Goal: Task Accomplishment & Management: Manage account settings

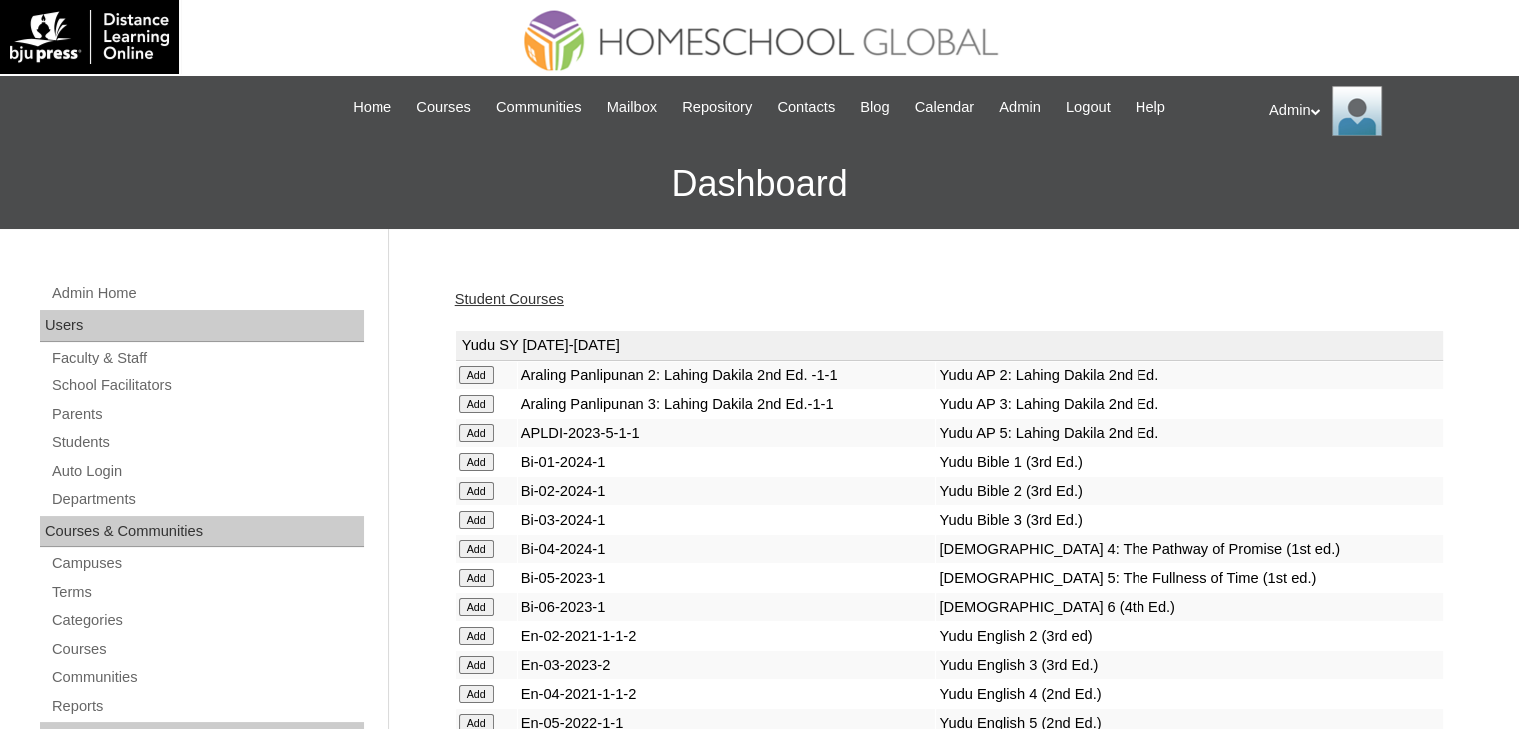
click at [523, 293] on link "Student Courses" at bounding box center [509, 299] width 109 height 16
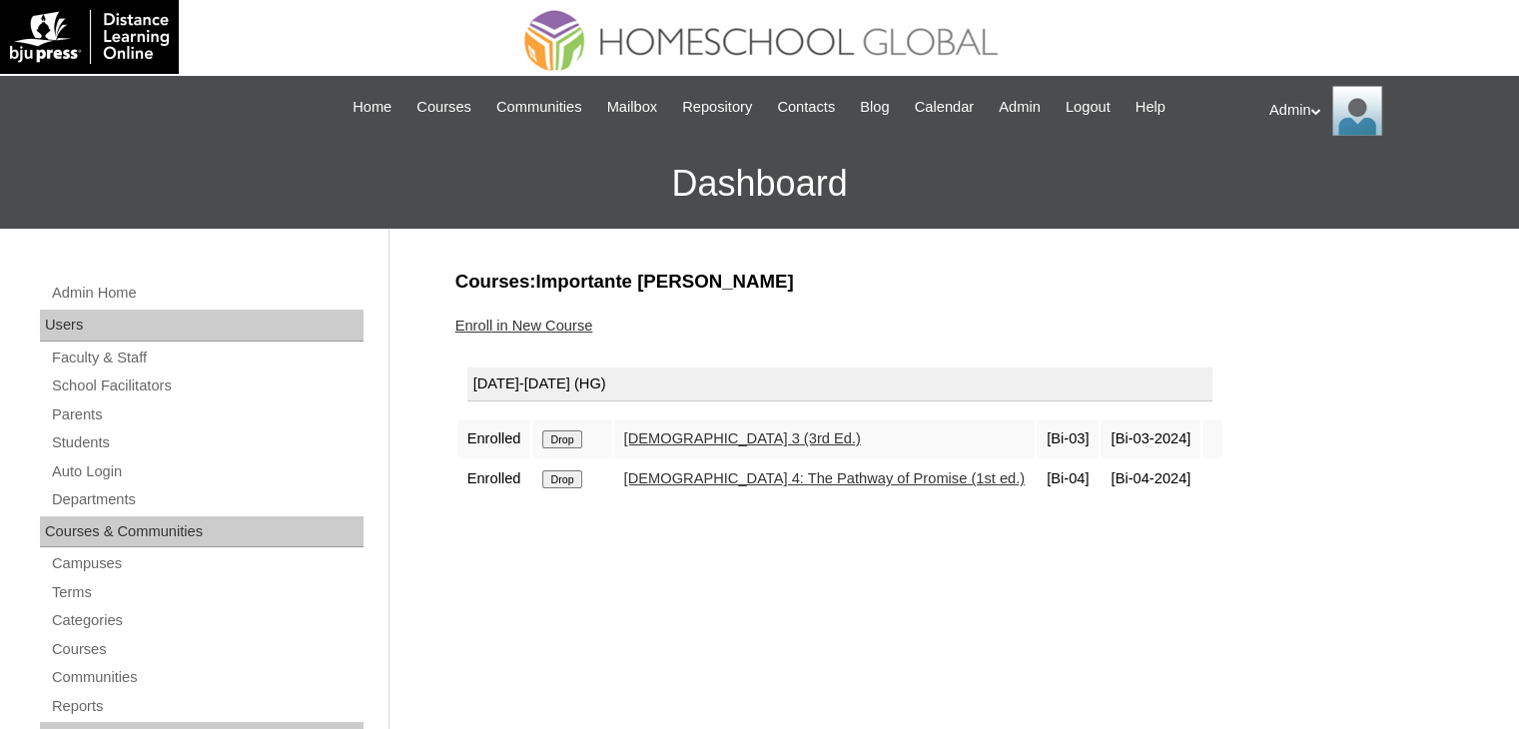
click at [551, 448] on input "Drop" at bounding box center [561, 439] width 39 height 18
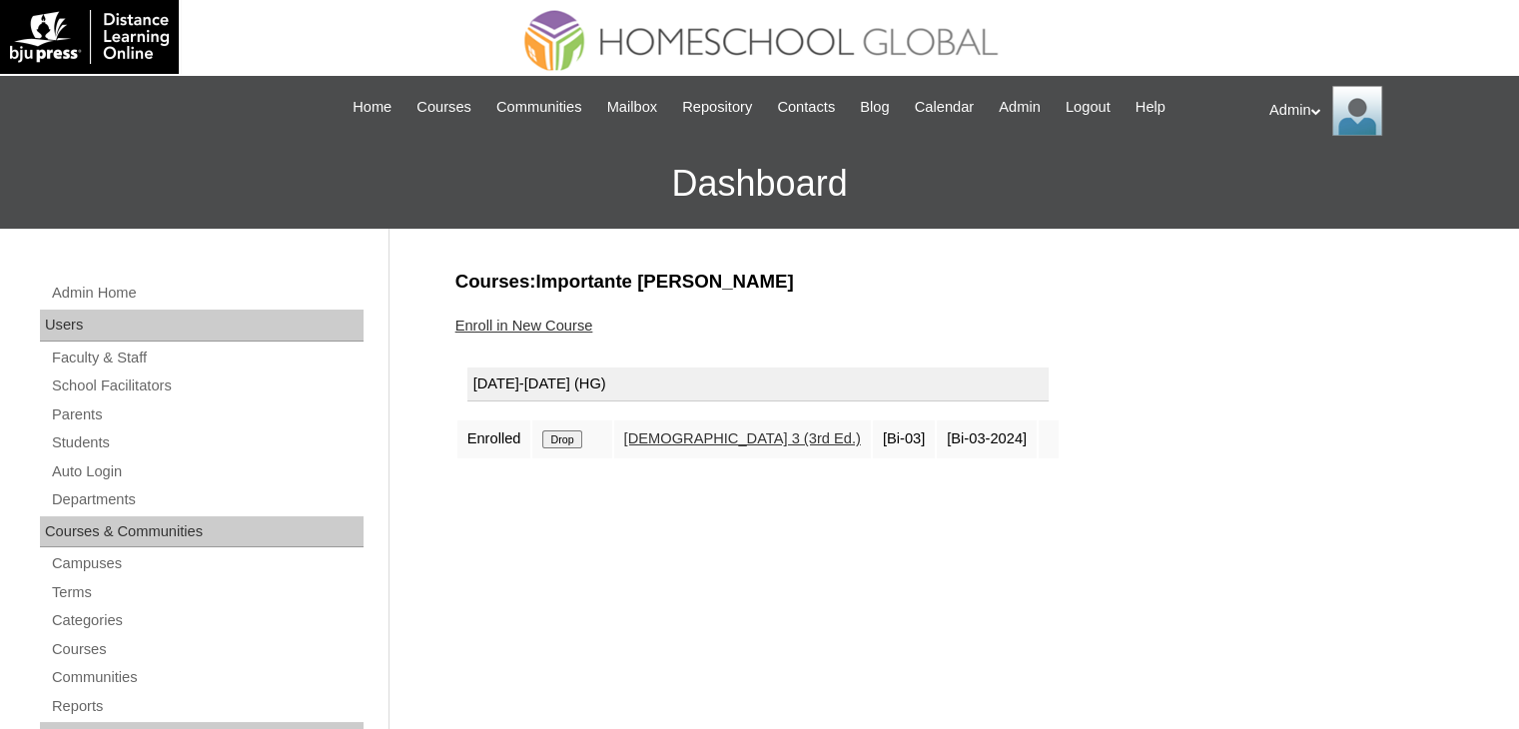
click at [573, 321] on link "Enroll in New Course" at bounding box center [524, 326] width 138 height 16
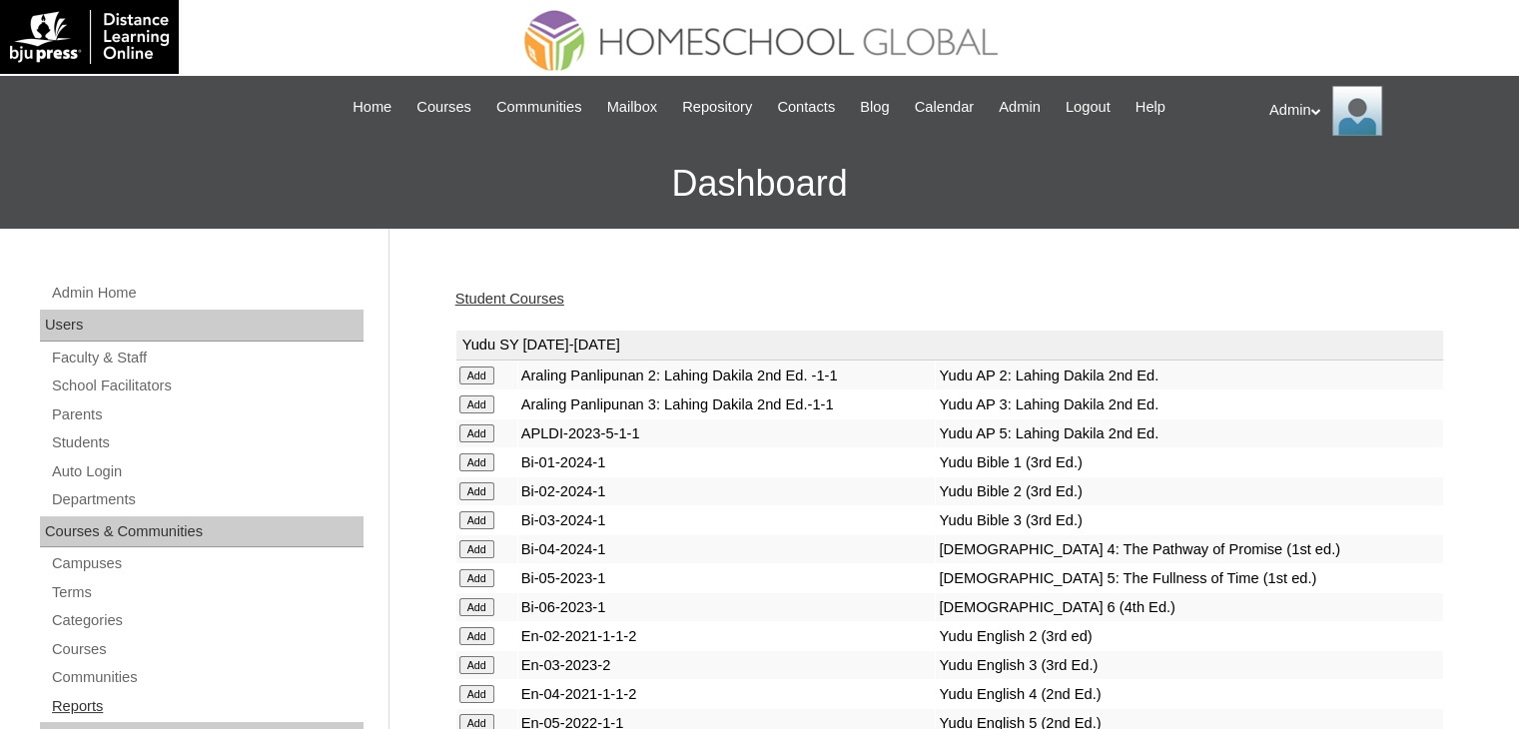
scroll to position [1837, 0]
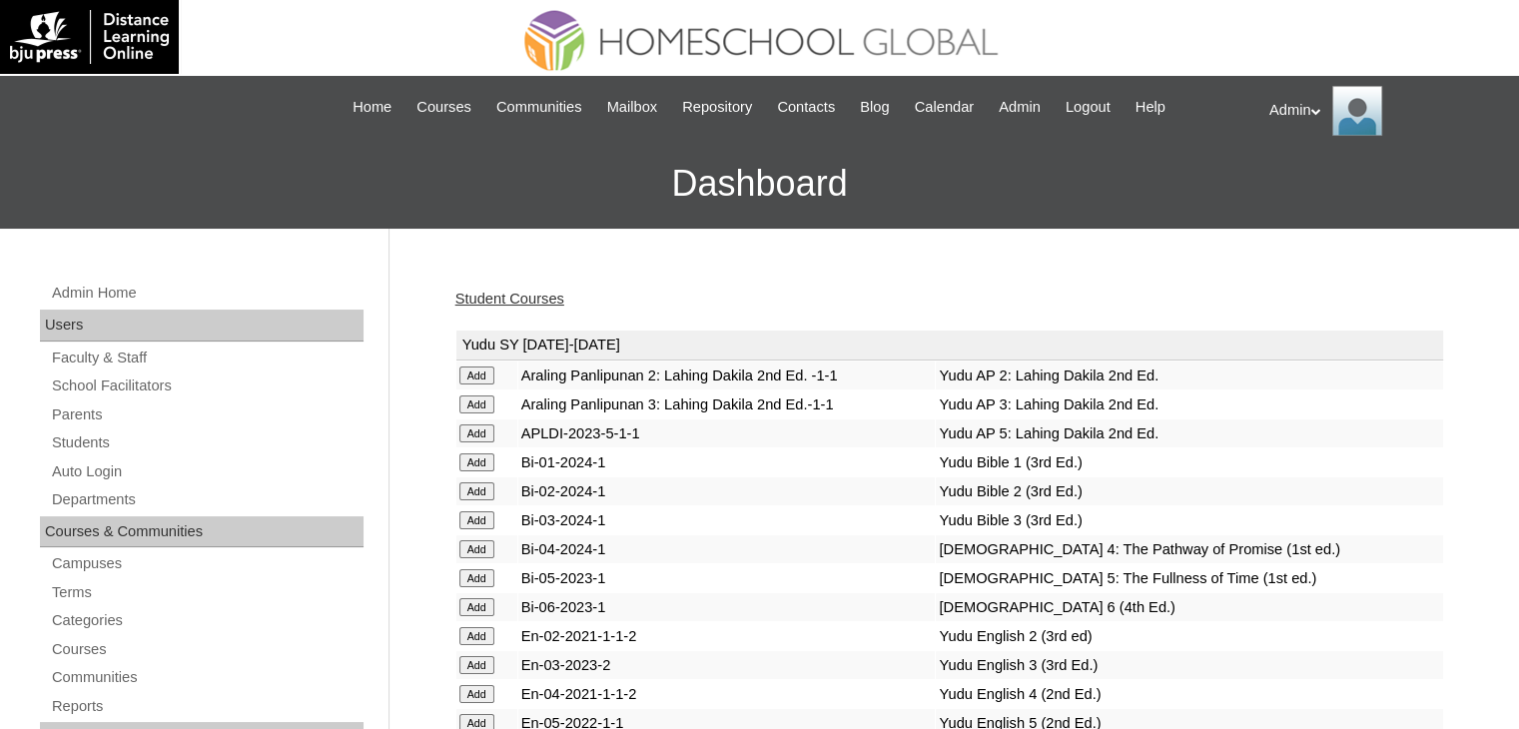
click at [594, 664] on td "En-03-2023-2" at bounding box center [726, 665] width 417 height 28
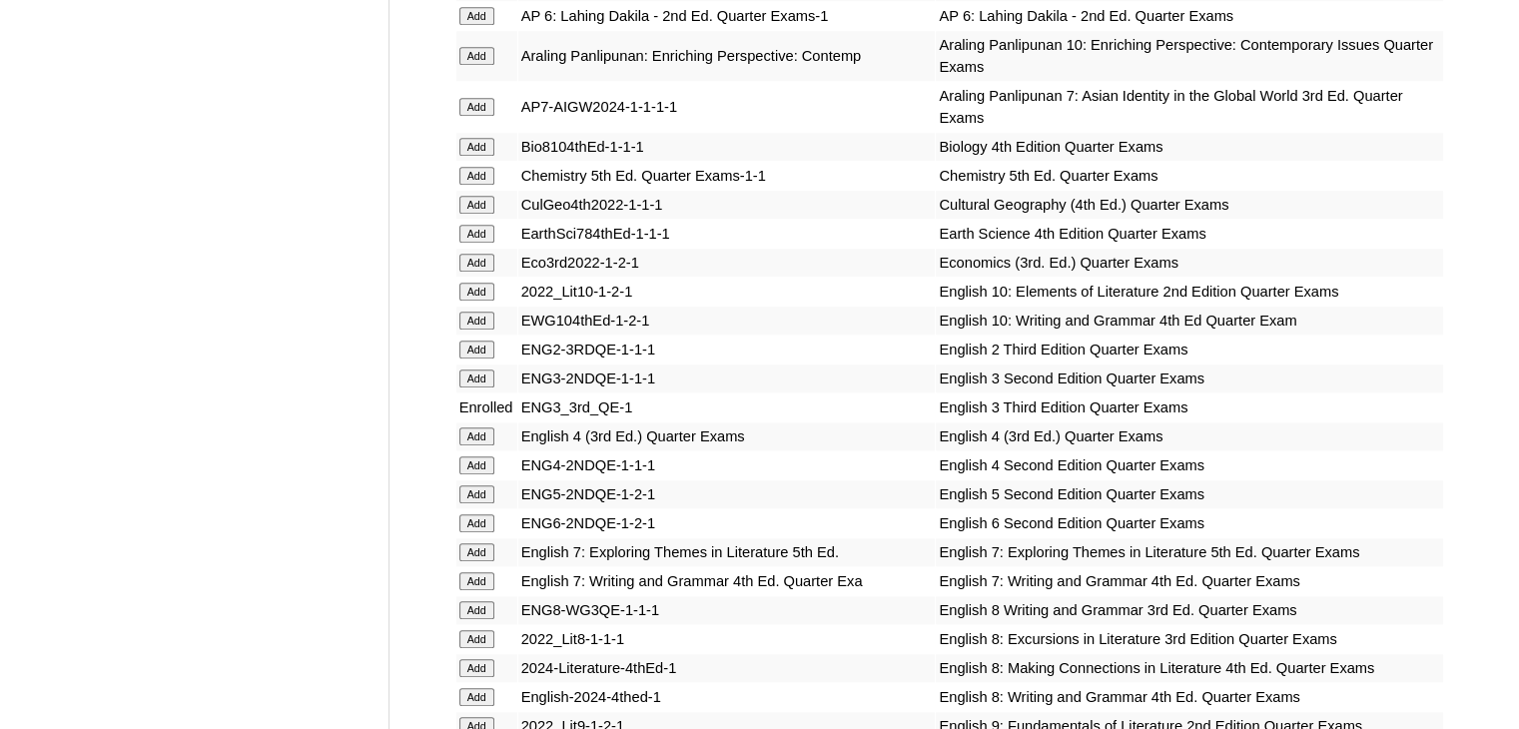
scroll to position [5594, 0]
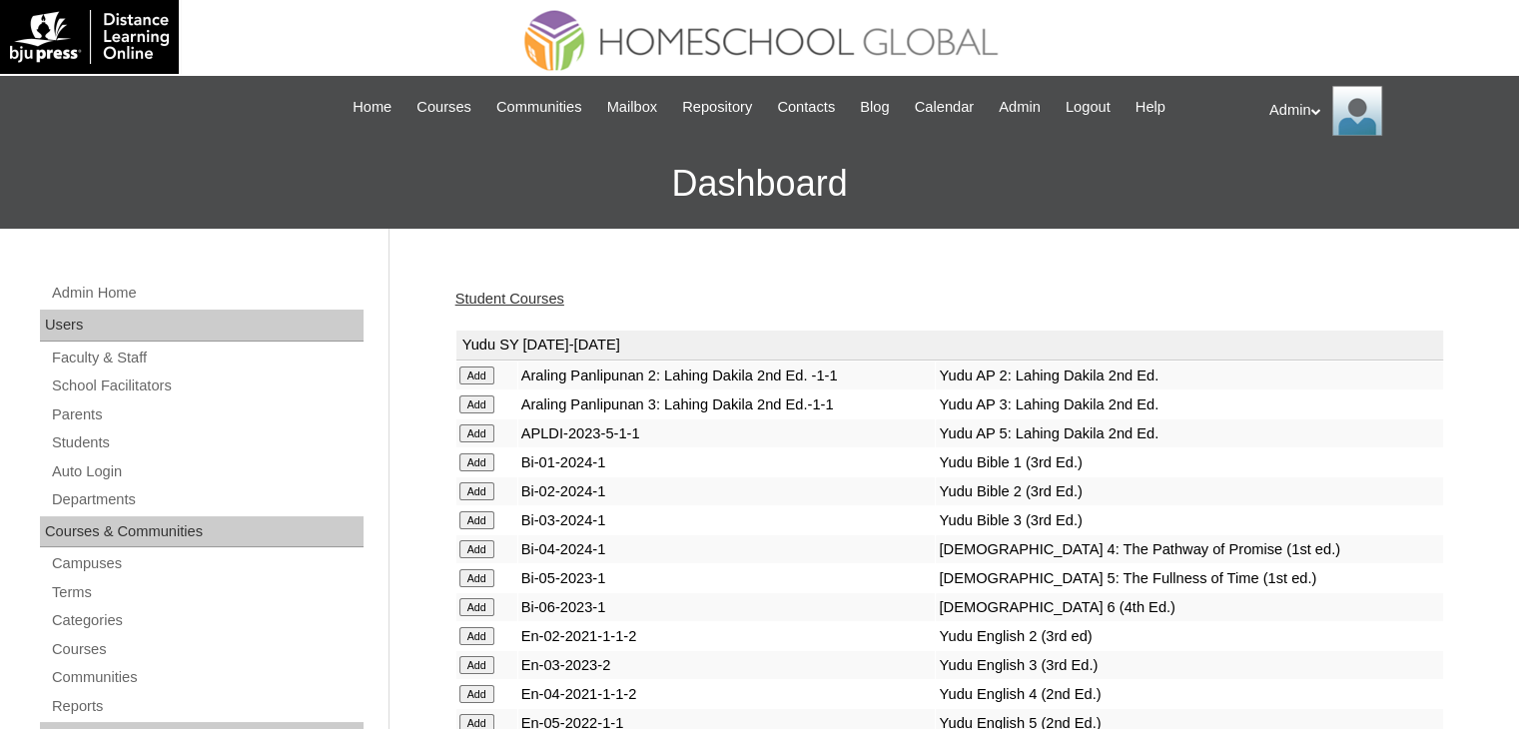
click at [523, 300] on link "Student Courses" at bounding box center [509, 299] width 109 height 16
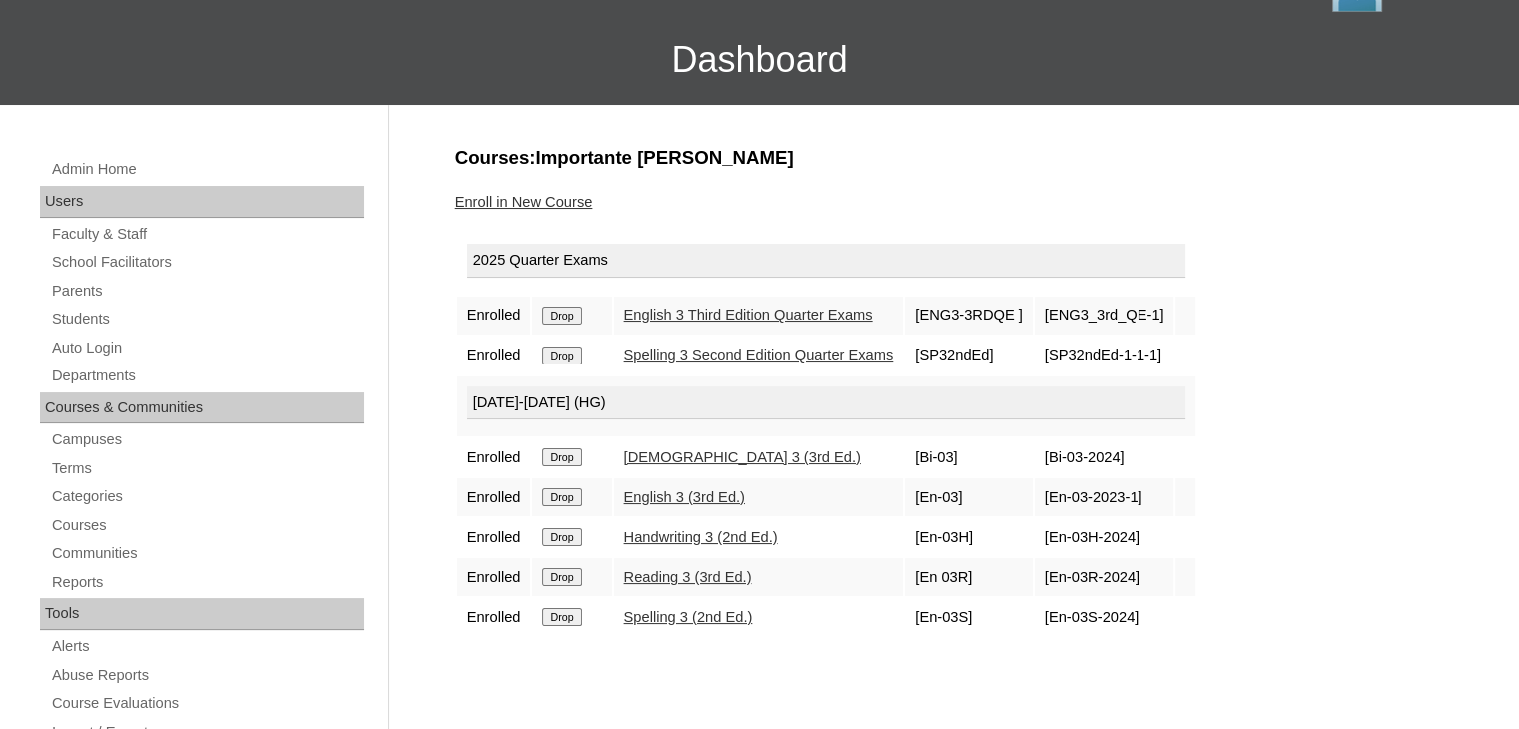
scroll to position [102, 0]
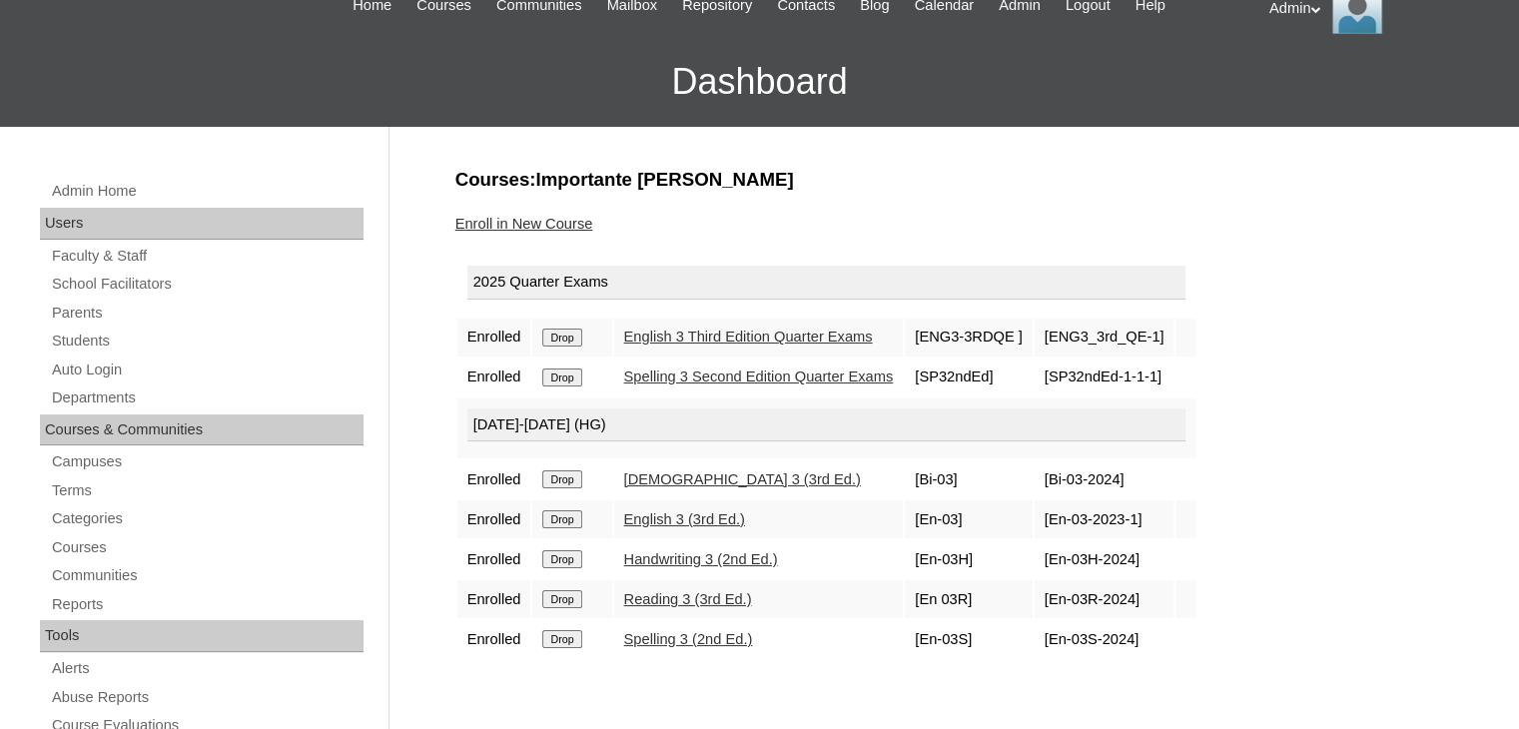
click at [564, 220] on link "Enroll in New Course" at bounding box center [524, 224] width 138 height 16
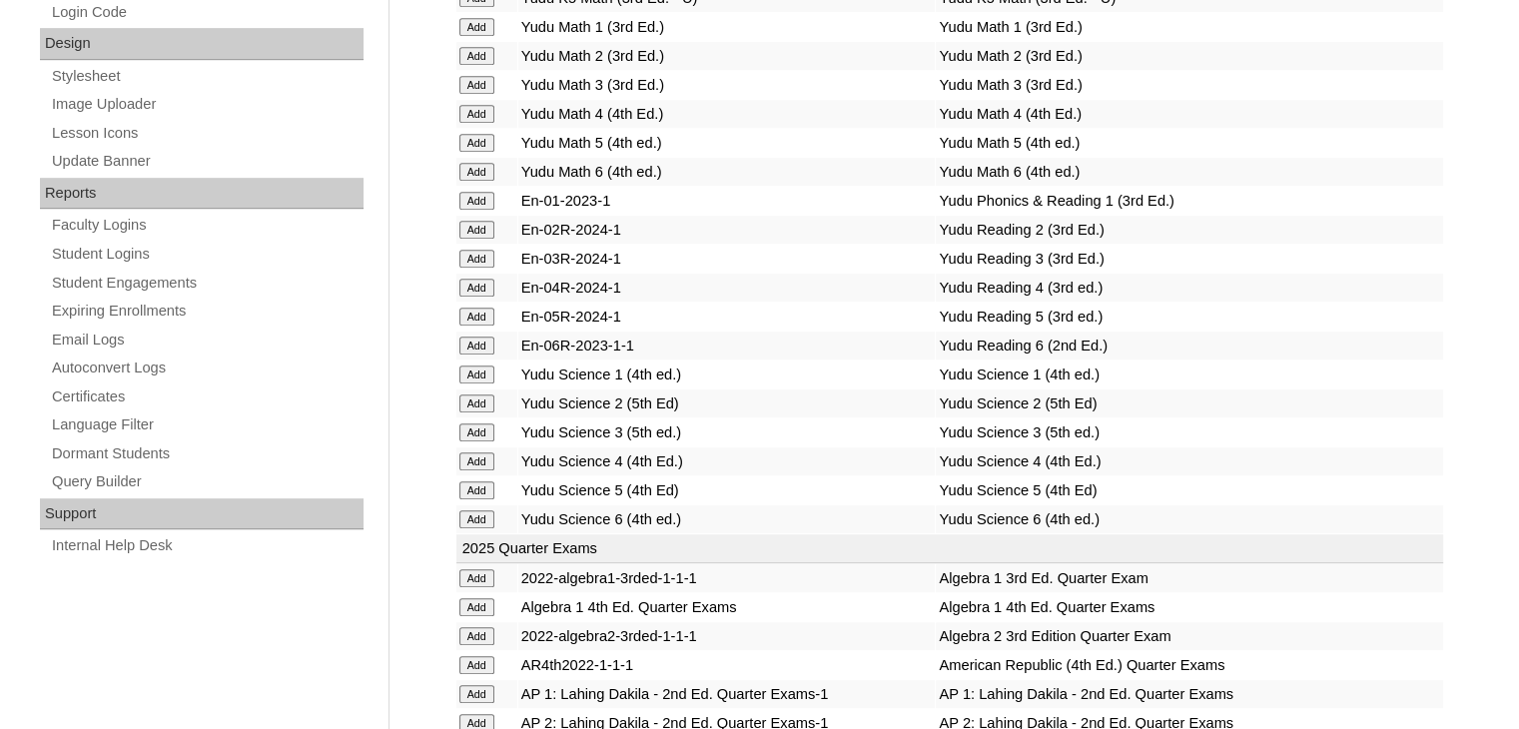
scroll to position [3695, 0]
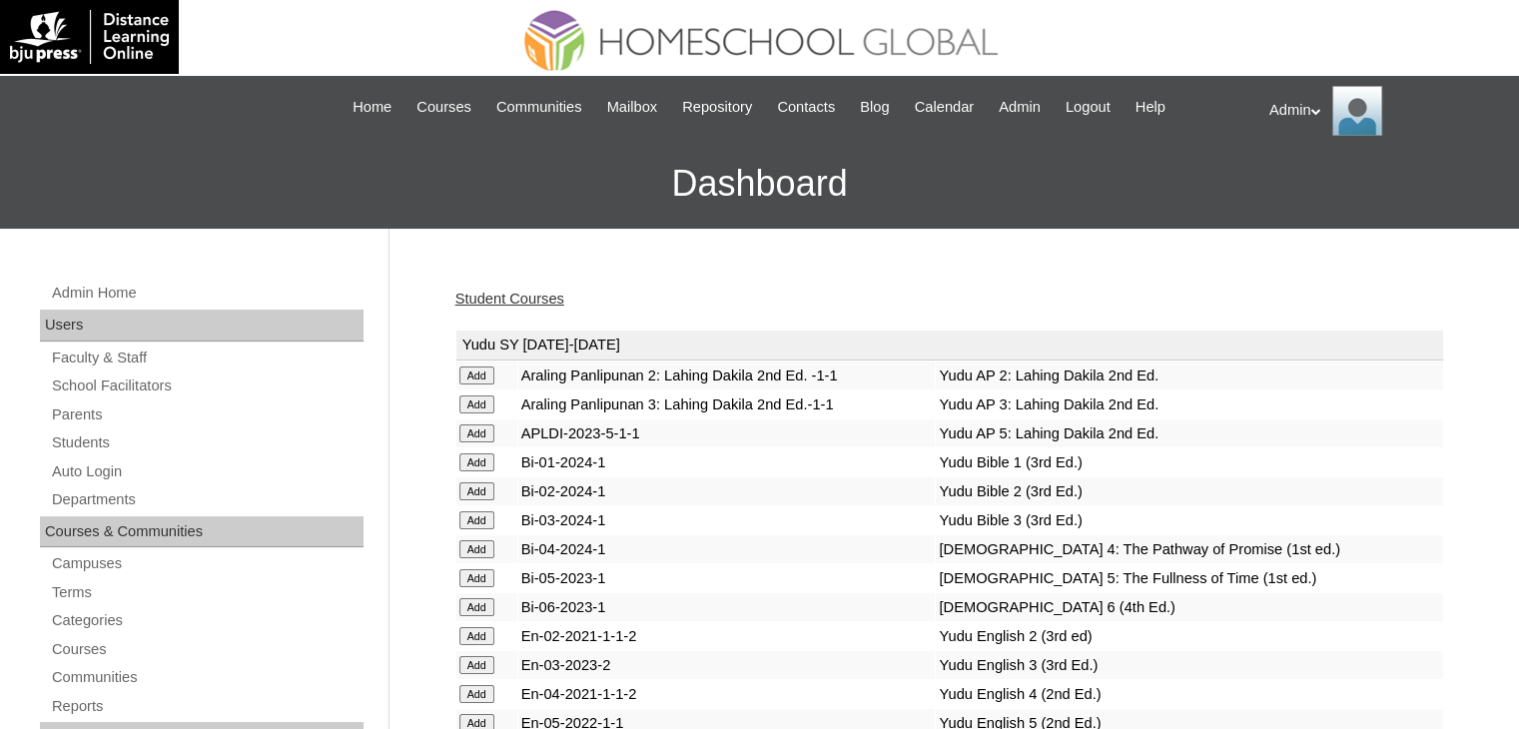
click at [508, 308] on div "Student Courses" at bounding box center [949, 299] width 989 height 21
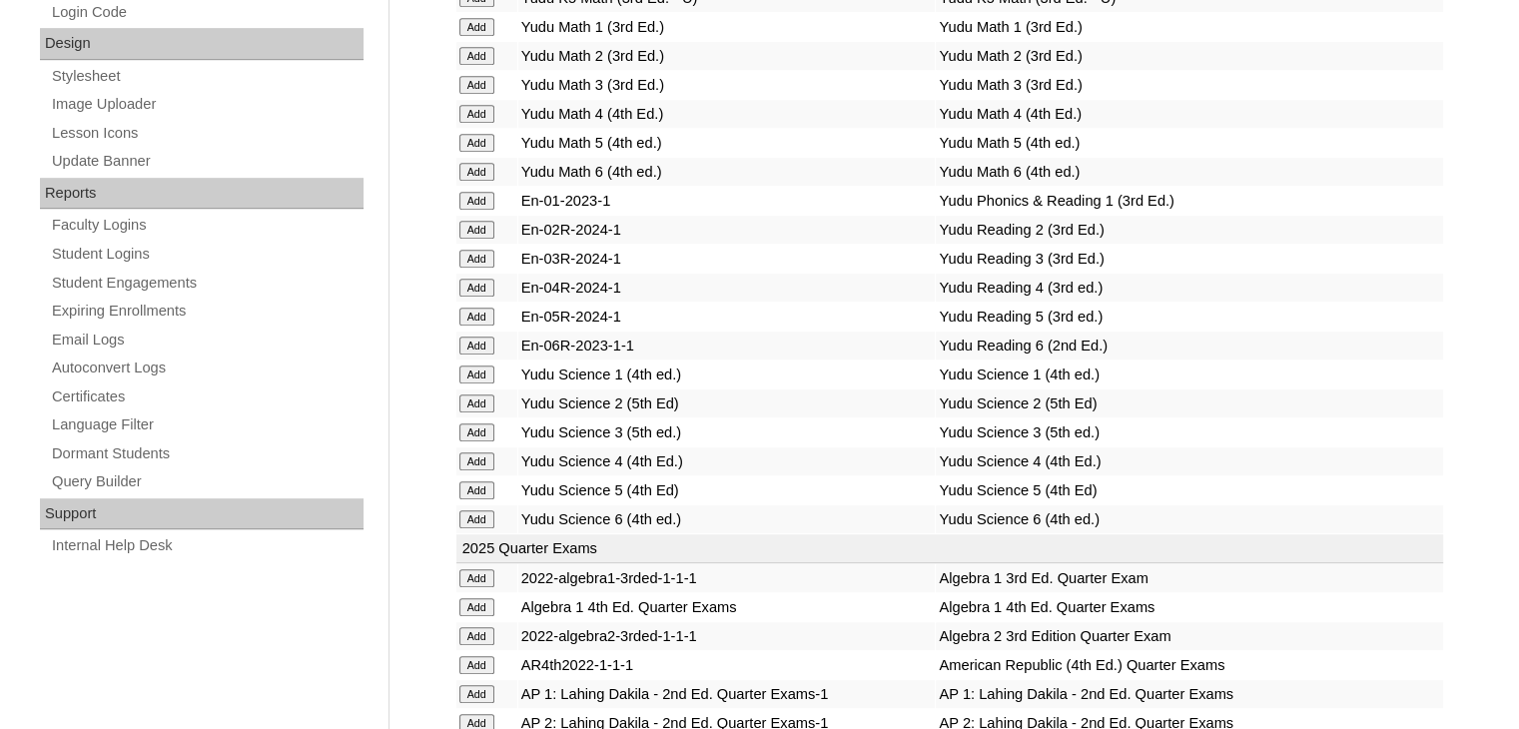
scroll to position [3695, 0]
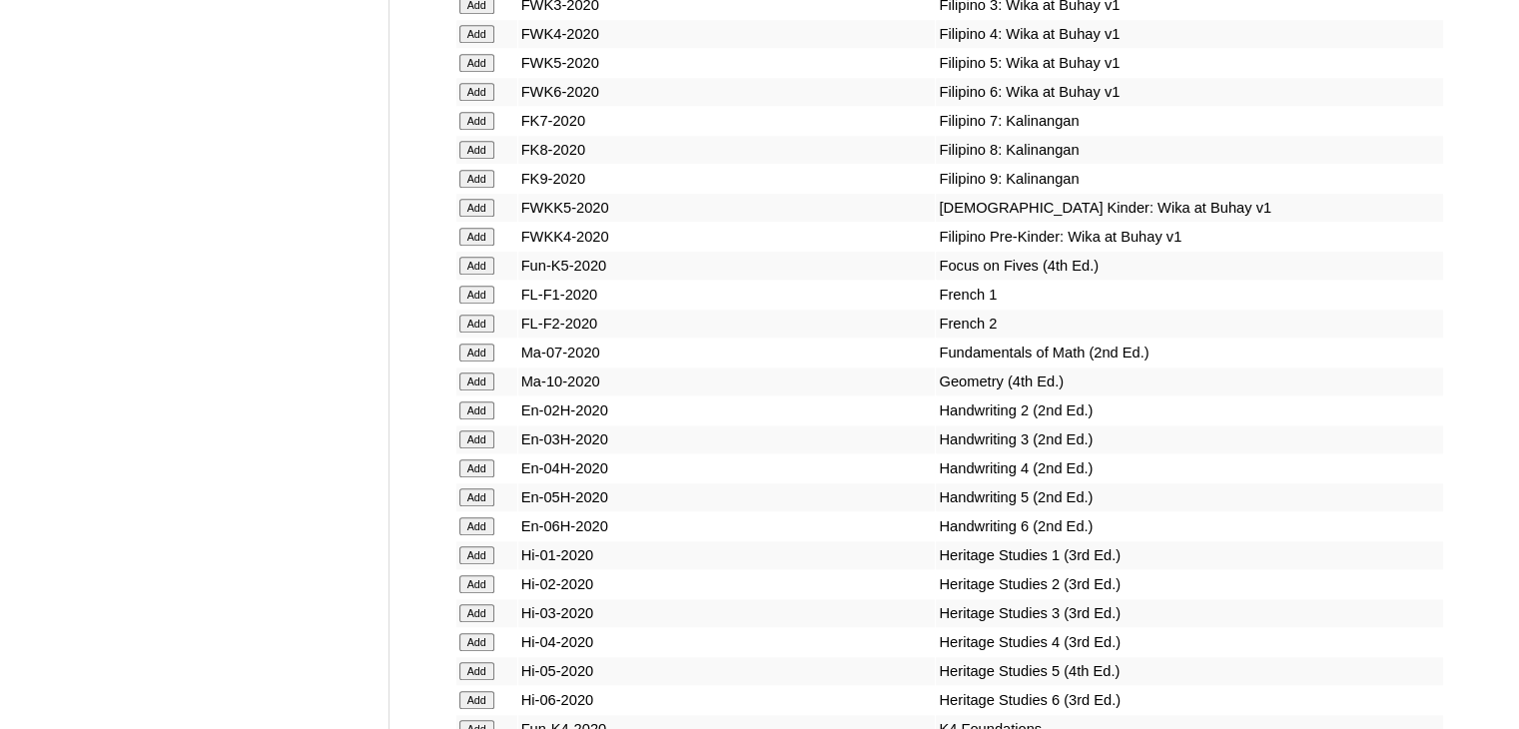
scroll to position [2836, 0]
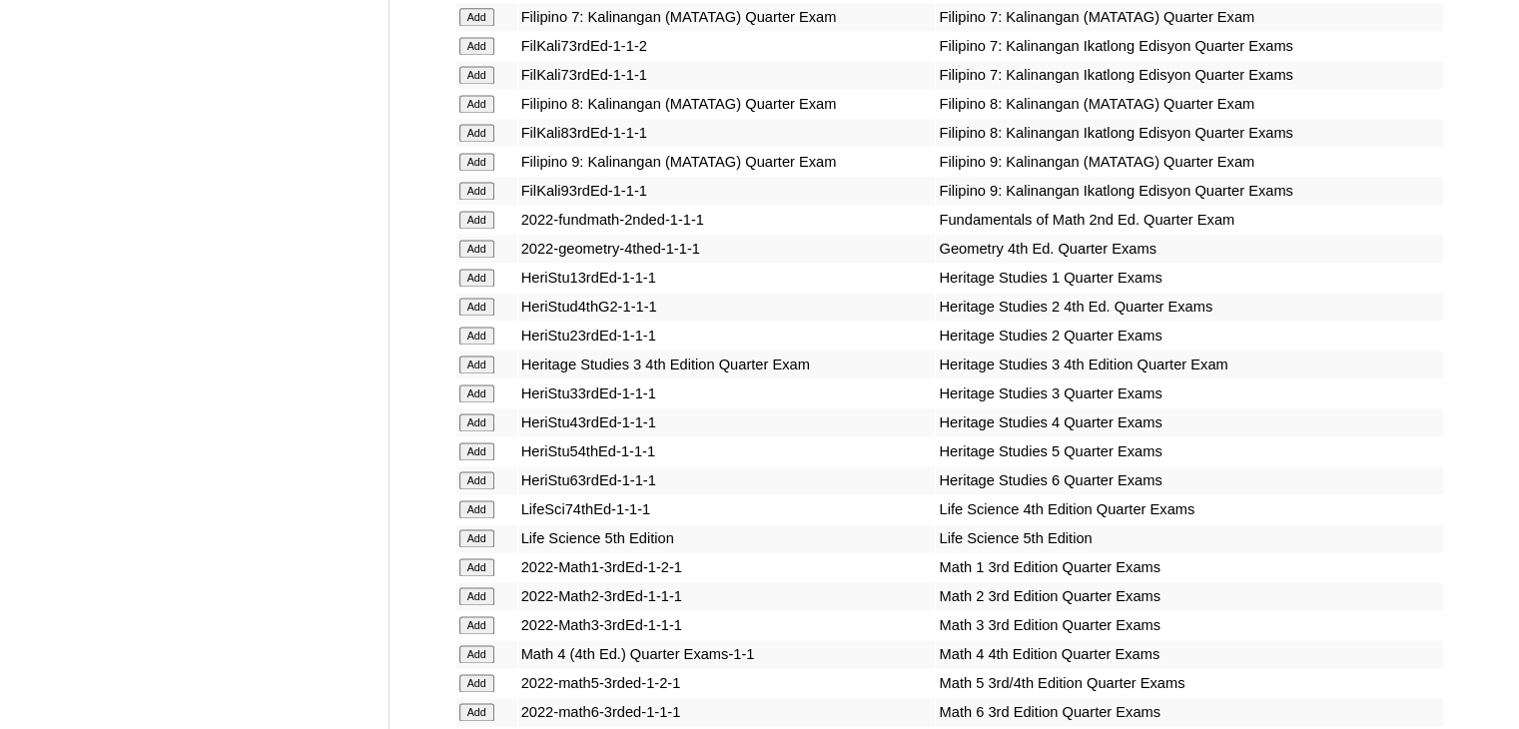
click at [723, 673] on td "2022-math5-3rded-1-2-1" at bounding box center [726, 683] width 417 height 28
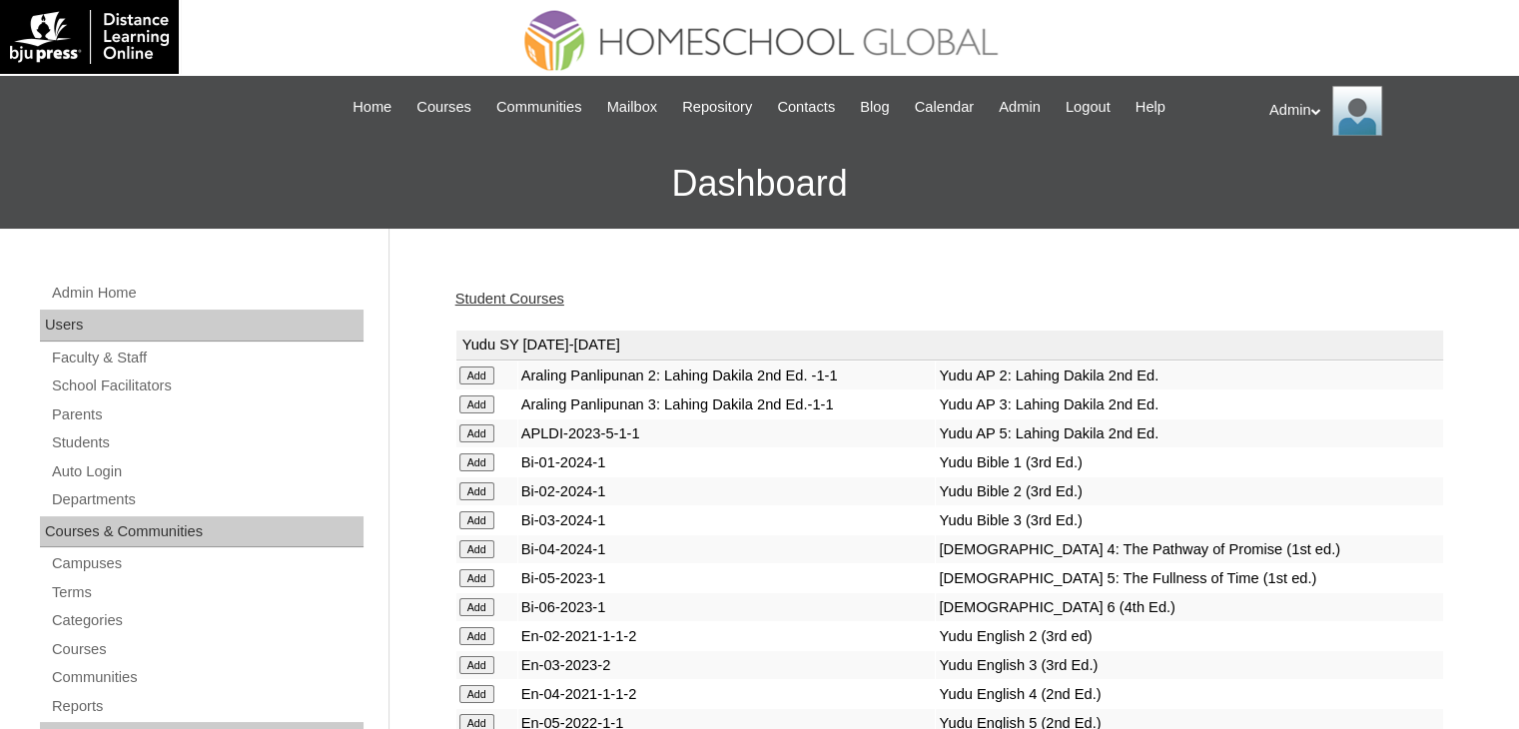
click at [483, 293] on link "Student Courses" at bounding box center [509, 299] width 109 height 16
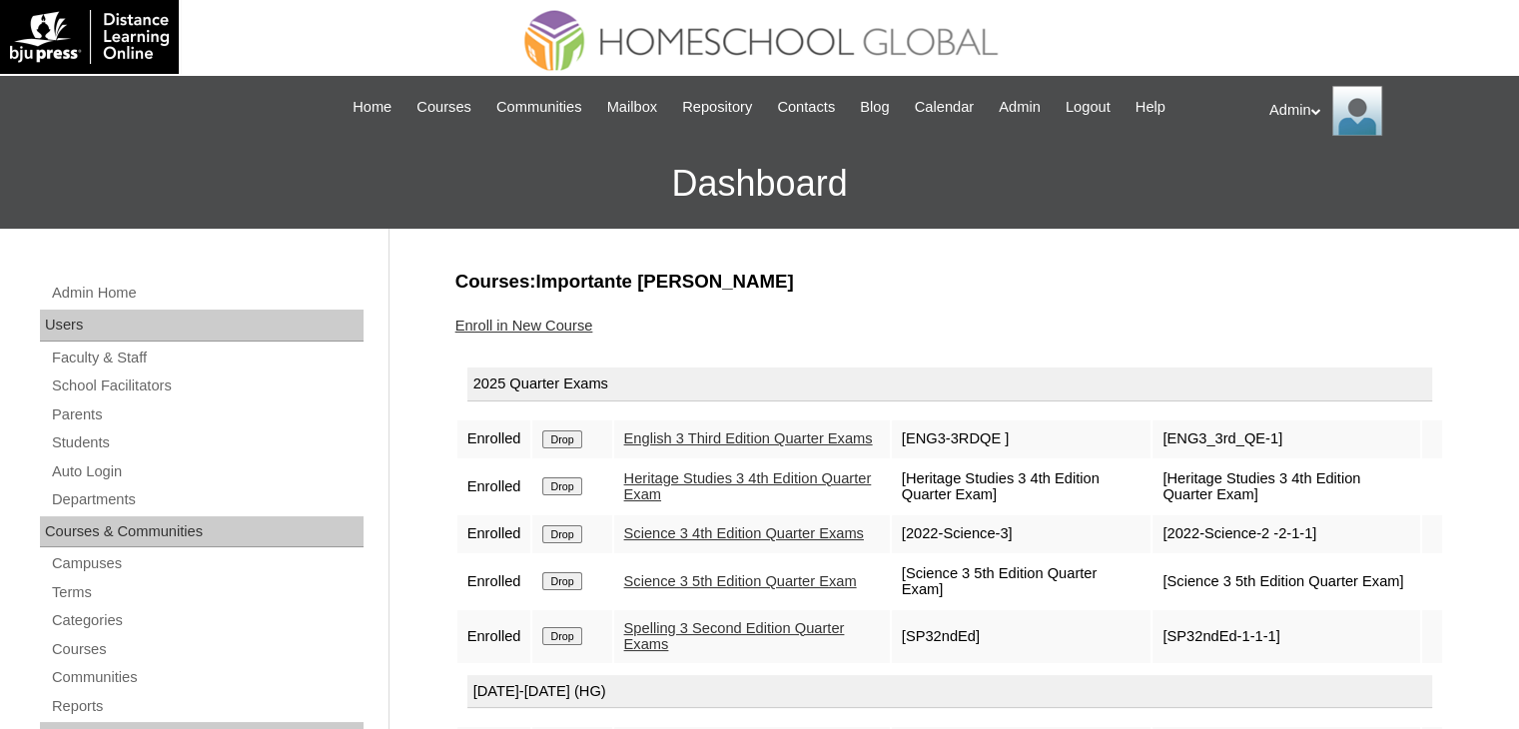
click at [563, 448] on input "Drop" at bounding box center [561, 439] width 39 height 18
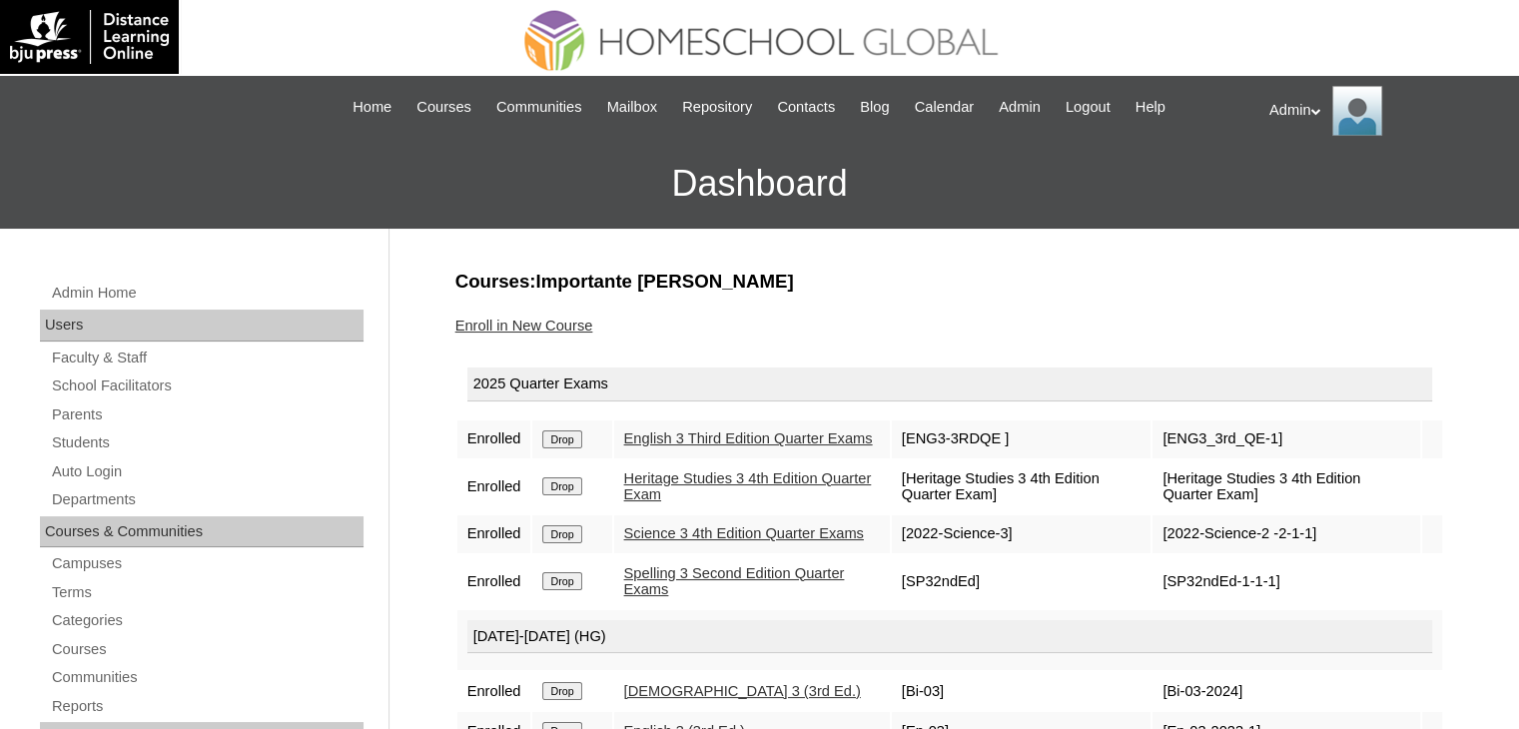
click at [676, 608] on td "Spelling 3 Second Edition Quarter Exams" at bounding box center [752, 581] width 276 height 53
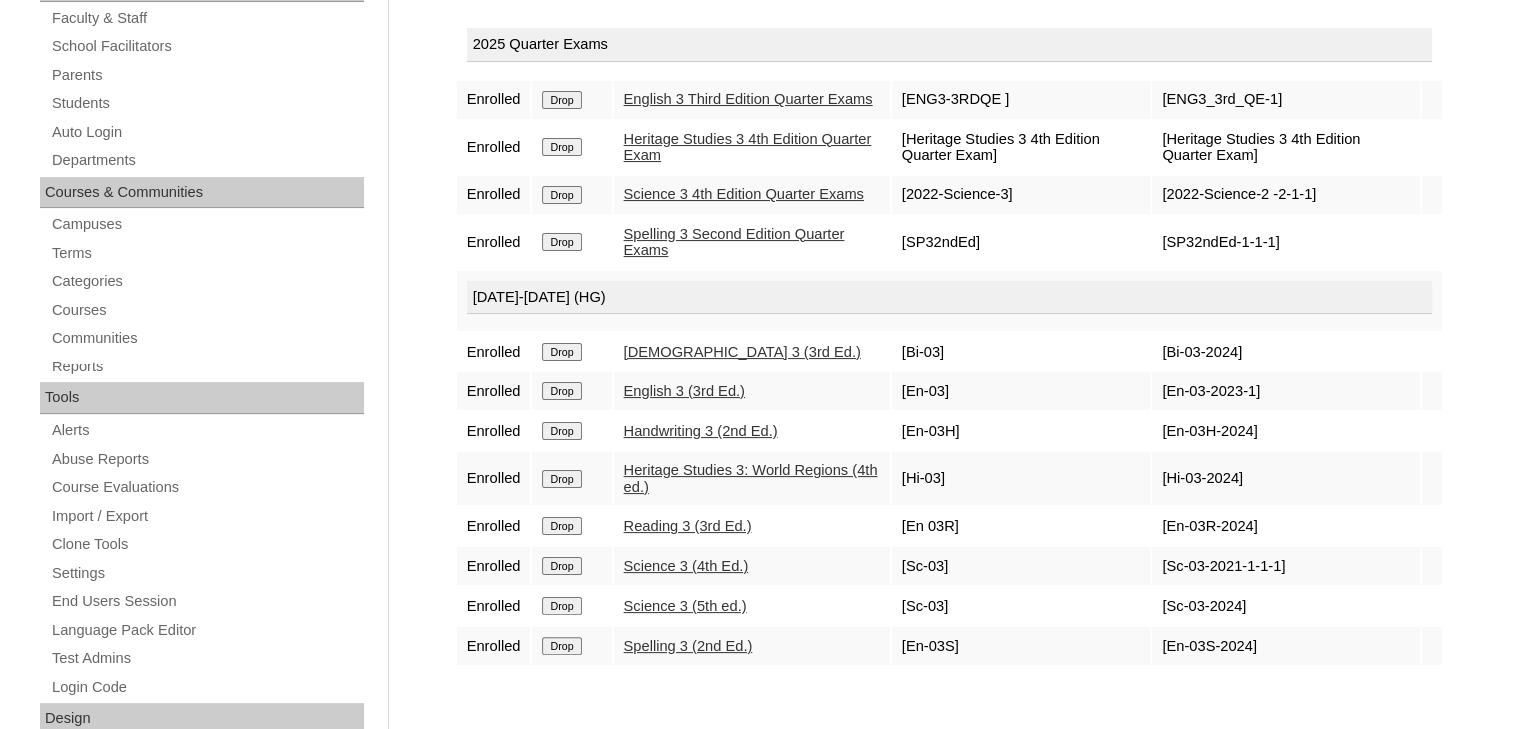
scroll to position [340, 0]
click at [560, 109] on input "Drop" at bounding box center [561, 100] width 39 height 18
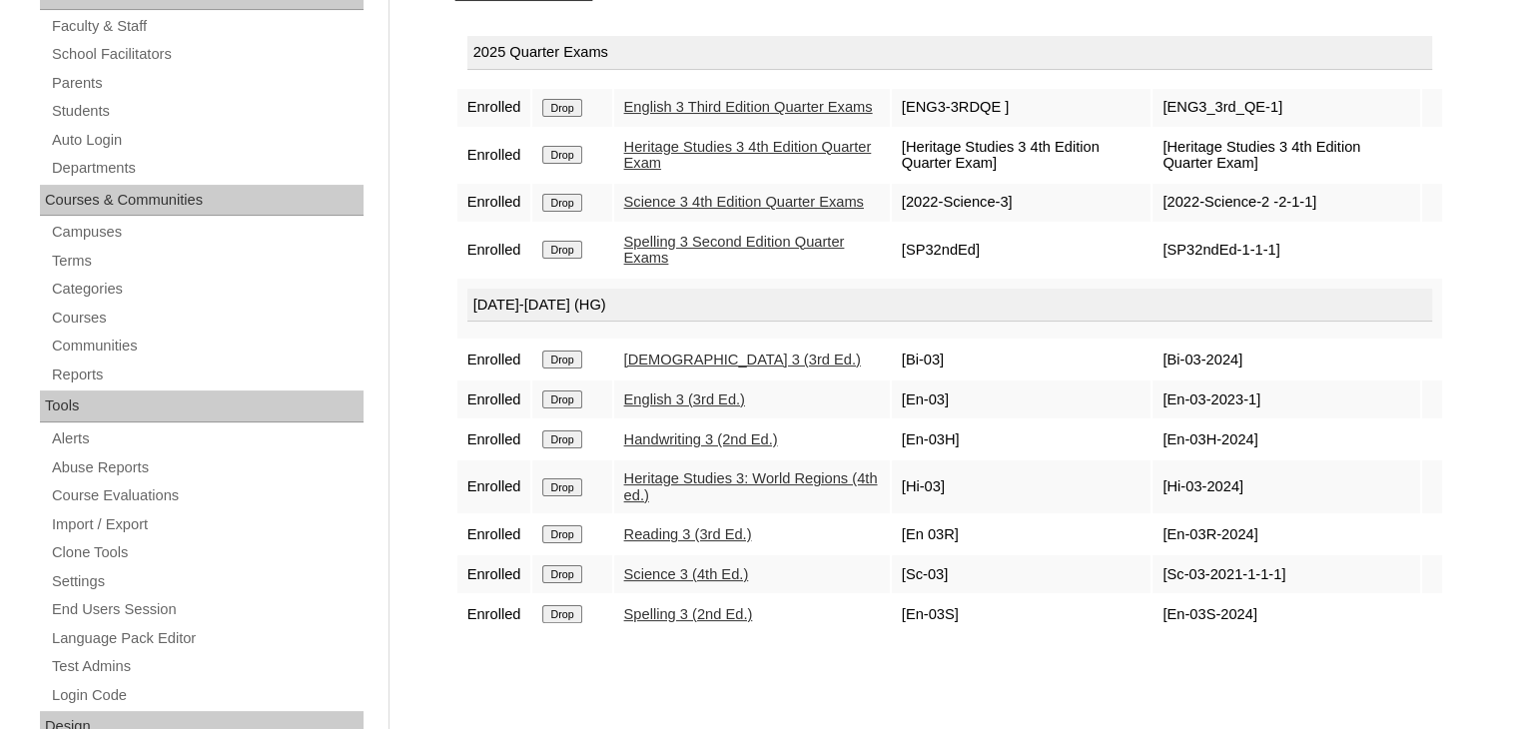
scroll to position [361, 0]
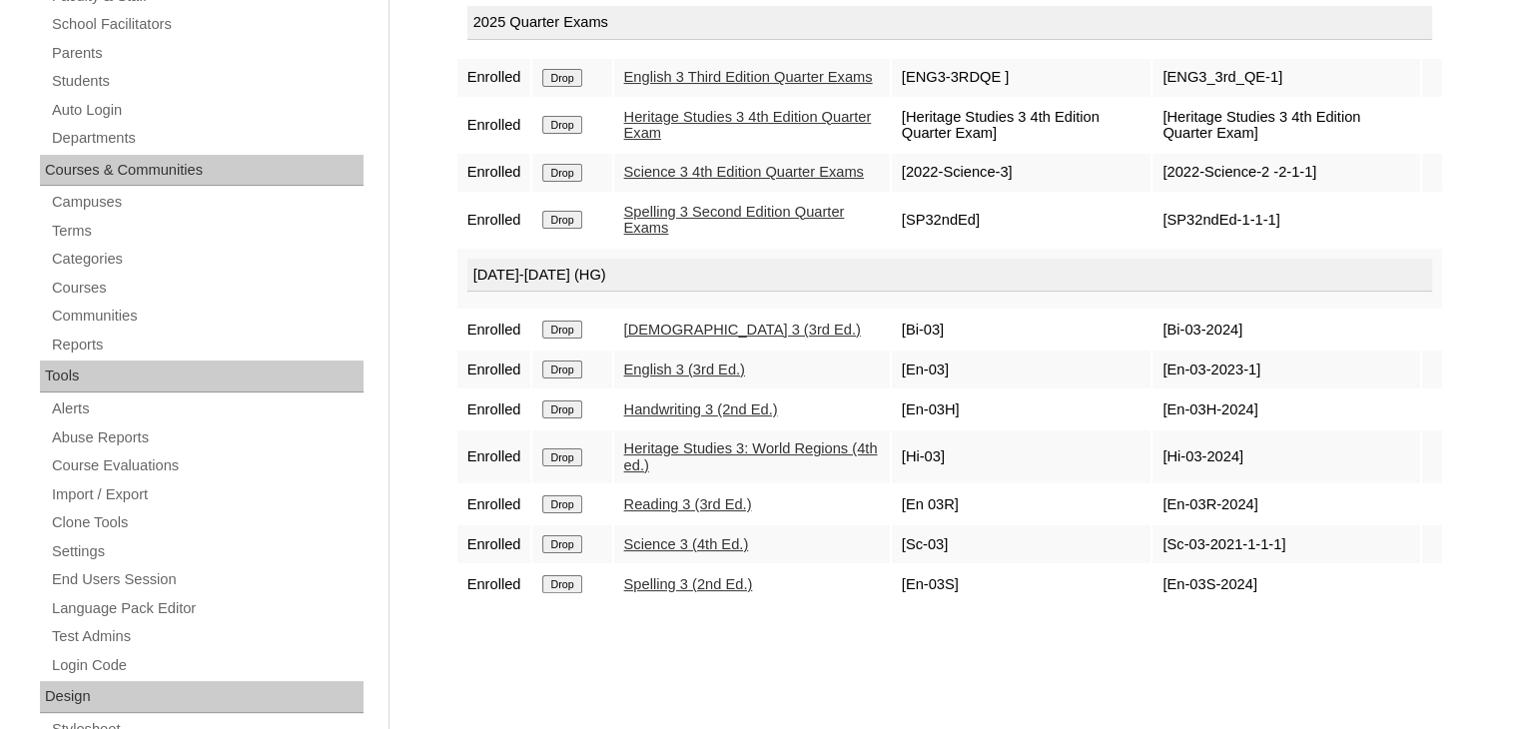
click at [1130, 672] on div "Courses:Importante [PERSON_NAME] Enroll in New Course 2025 Quarter Exams Enroll…" at bounding box center [944, 575] width 999 height 1337
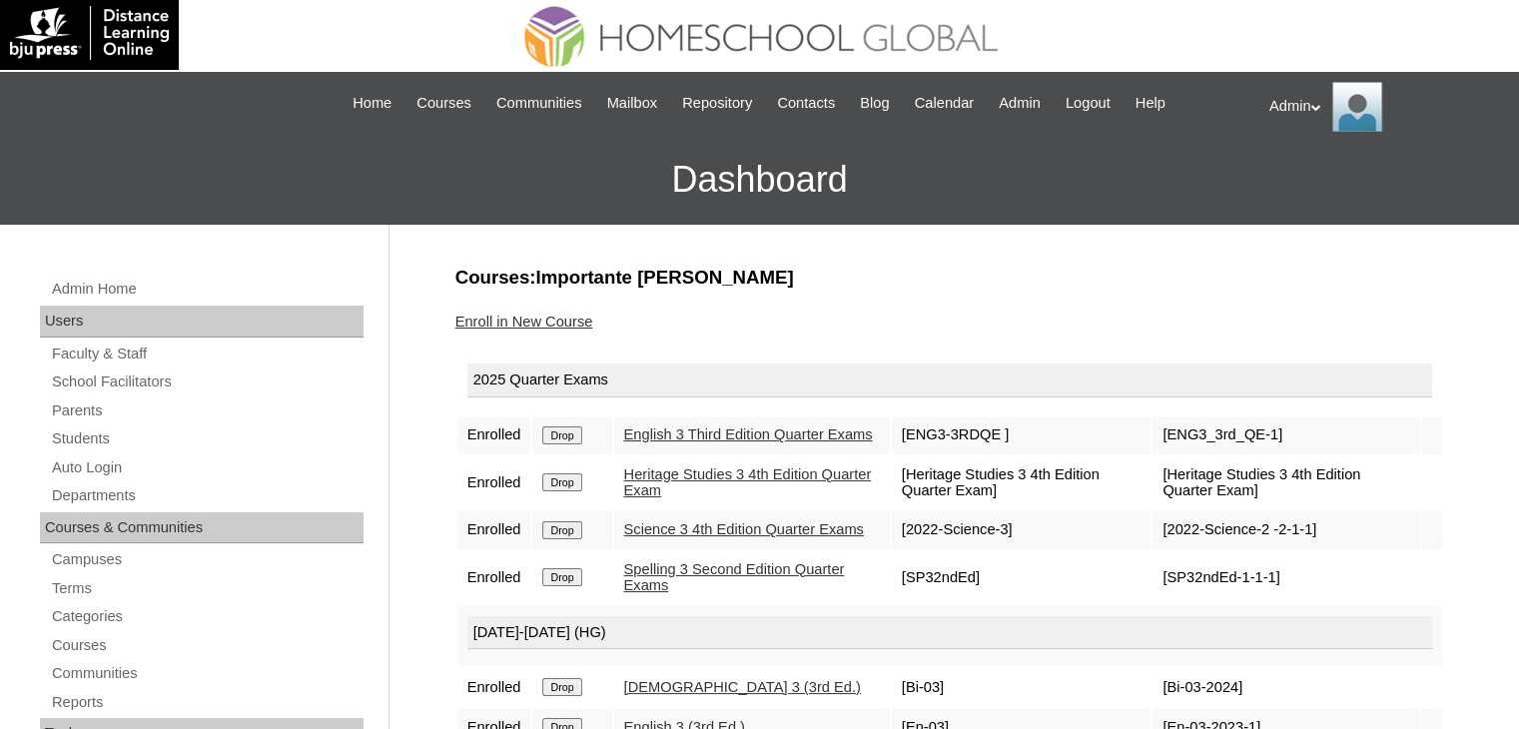
scroll to position [0, 0]
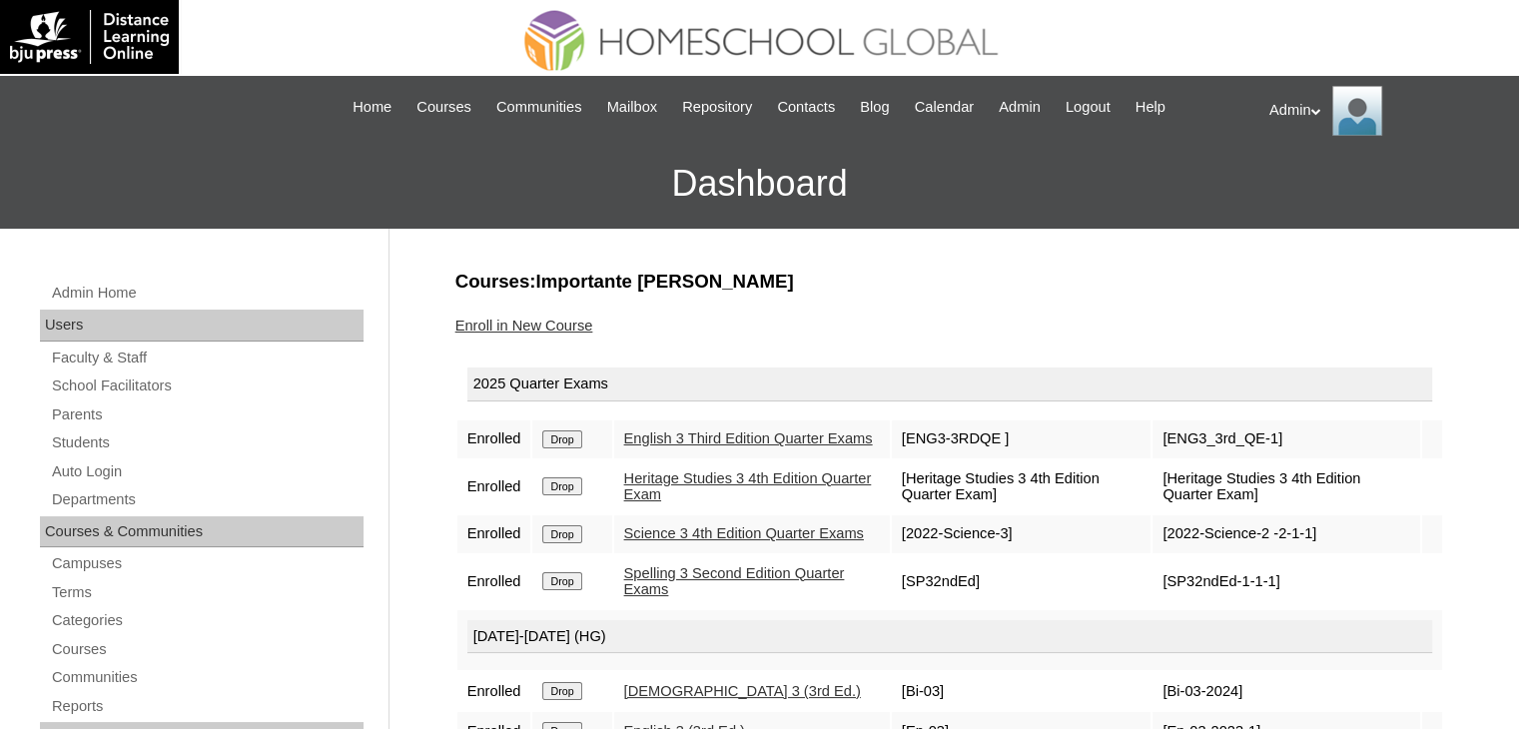
click at [563, 322] on link "Enroll in New Course" at bounding box center [524, 326] width 138 height 16
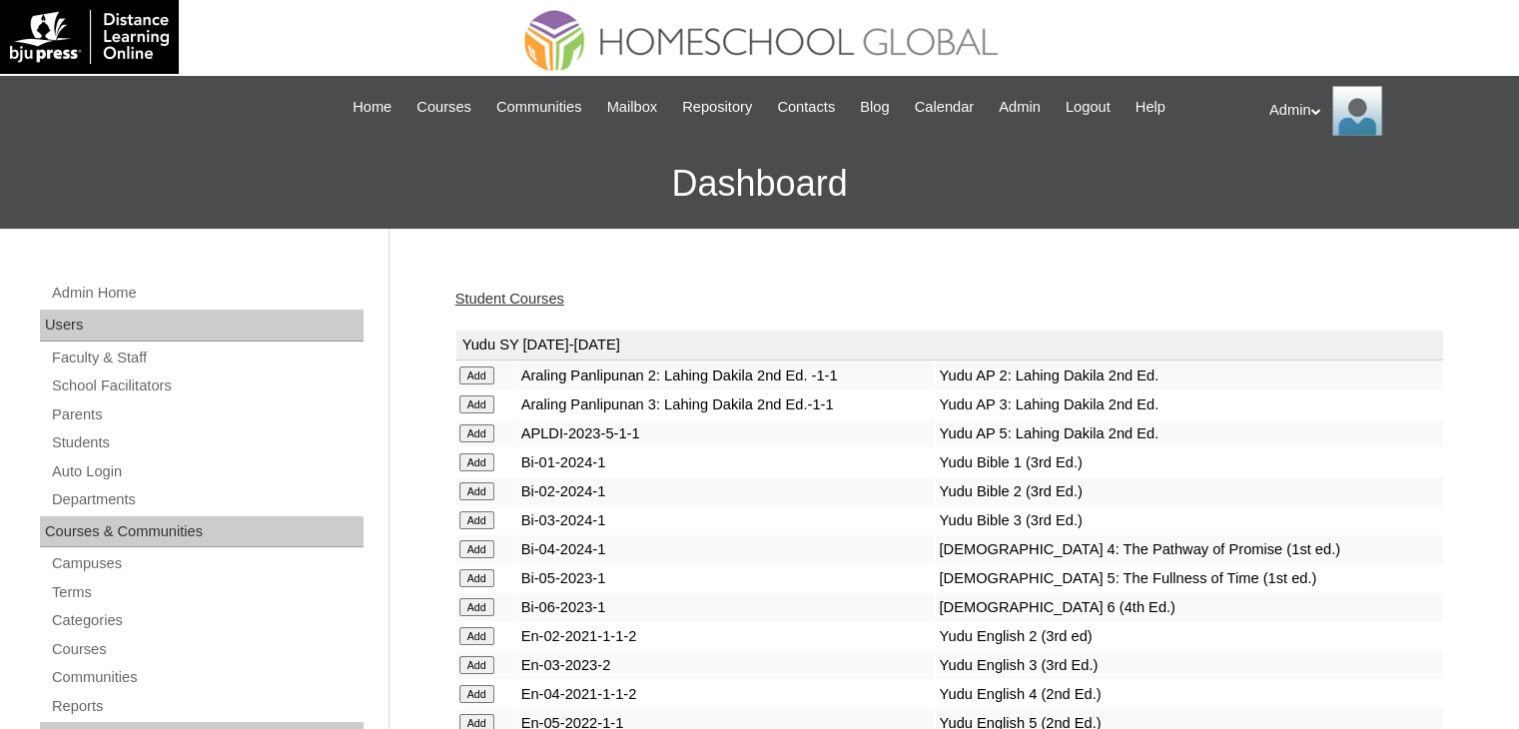
scroll to position [641, 0]
